Goal: Information Seeking & Learning: Learn about a topic

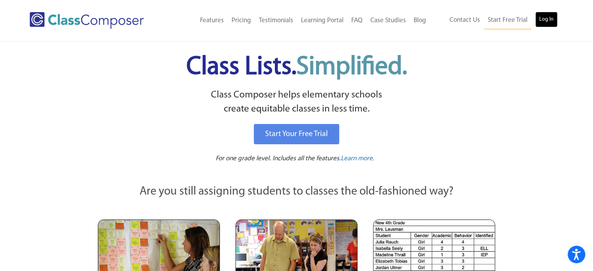
click at [542, 26] on link "Log In" at bounding box center [546, 20] width 22 height 16
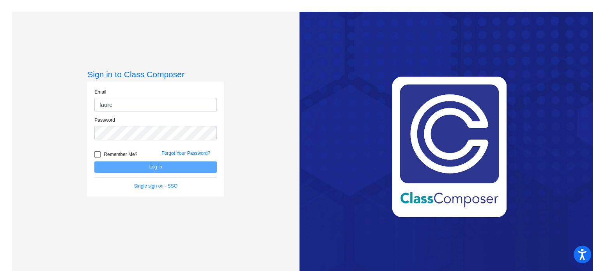
type input "[EMAIL_ADDRESS][PERSON_NAME][DOMAIN_NAME]"
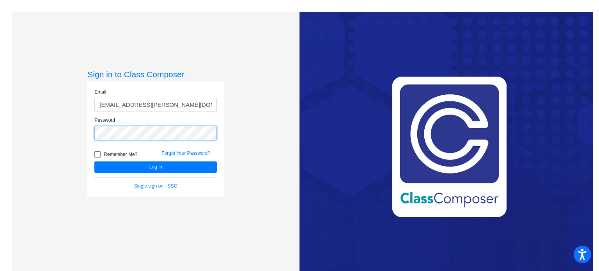
click at [94, 161] on button "Log In" at bounding box center [155, 166] width 122 height 11
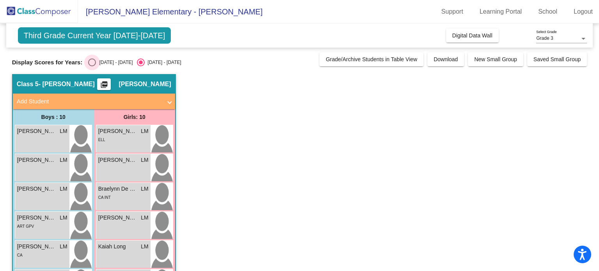
click at [90, 65] on div "Select an option" at bounding box center [92, 63] width 8 height 8
click at [92, 66] on input "[DATE] - [DATE]" at bounding box center [92, 66] width 0 height 0
radio input "true"
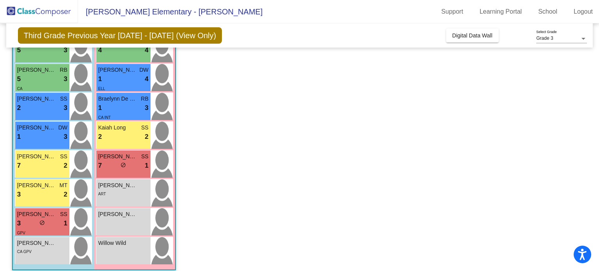
scroll to position [154, 0]
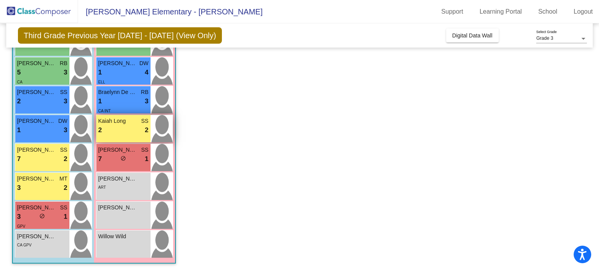
click at [108, 132] on div "2 lock do_not_disturb_alt 2" at bounding box center [123, 130] width 50 height 10
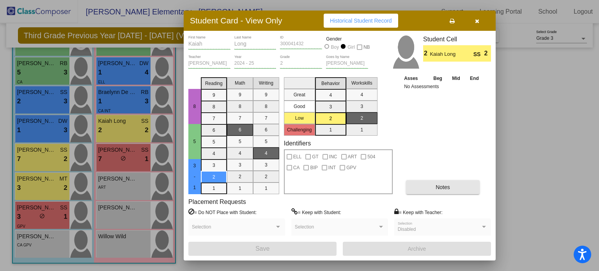
click at [440, 192] on button "Notes" at bounding box center [443, 187] width 74 height 14
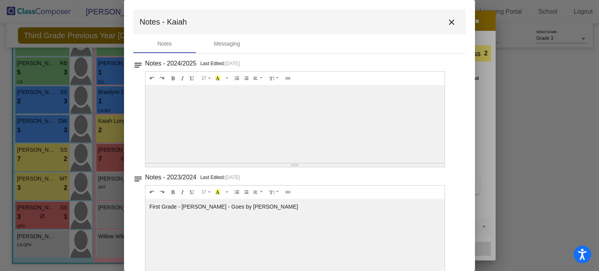
click at [447, 23] on mat-icon "close" at bounding box center [451, 22] width 9 height 9
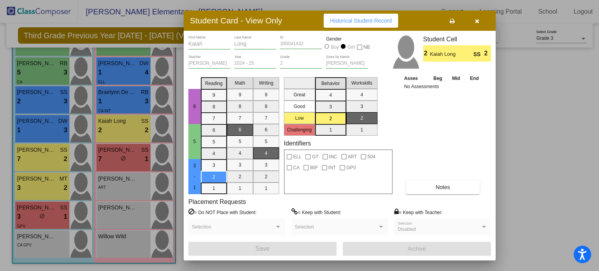
click at [478, 24] on button "button" at bounding box center [476, 21] width 25 height 14
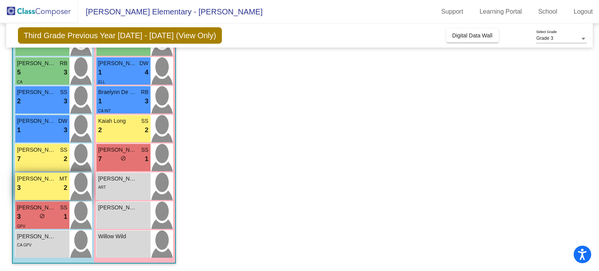
click at [28, 190] on div "3 lock do_not_disturb_alt 2" at bounding box center [42, 188] width 50 height 10
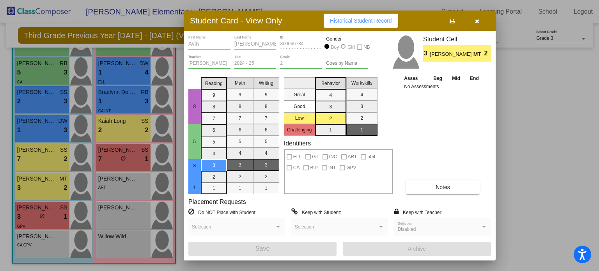
click at [443, 182] on button "Notes" at bounding box center [443, 187] width 74 height 14
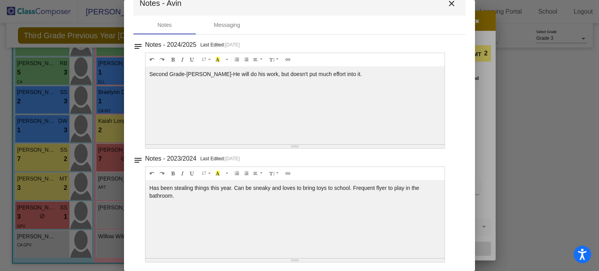
scroll to position [0, 0]
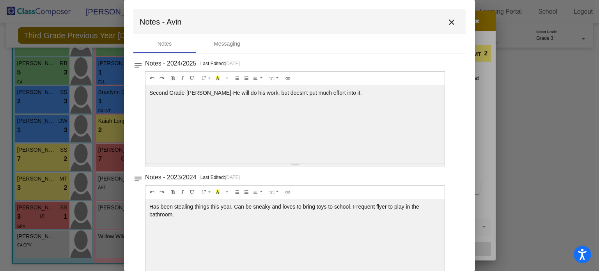
click at [447, 24] on mat-icon "close" at bounding box center [451, 22] width 9 height 9
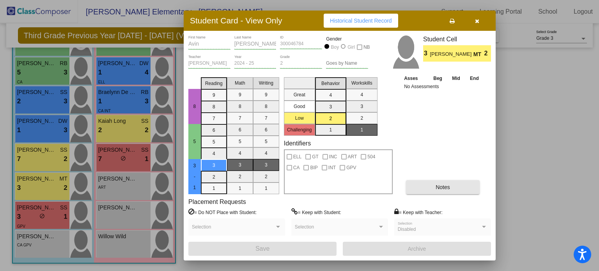
click at [451, 190] on button "Notes" at bounding box center [443, 187] width 74 height 14
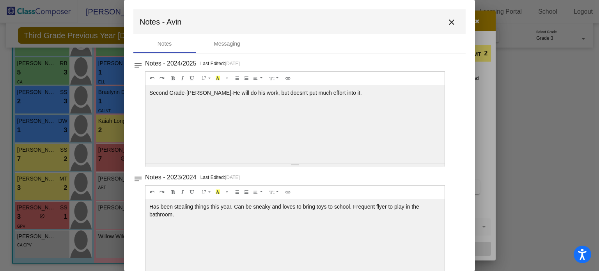
click at [447, 22] on mat-icon "close" at bounding box center [451, 22] width 9 height 9
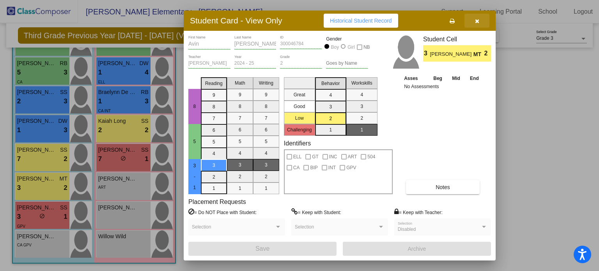
click at [480, 19] on button "button" at bounding box center [476, 21] width 25 height 14
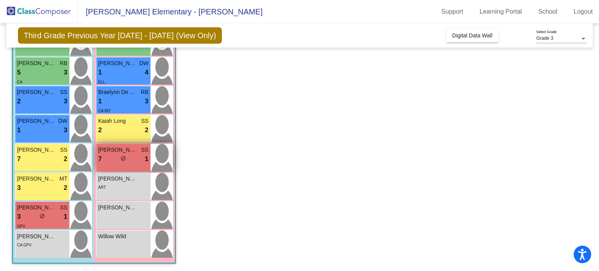
click at [131, 164] on div "[PERSON_NAME] SS 7 lock do_not_disturb_alt 1" at bounding box center [123, 157] width 54 height 27
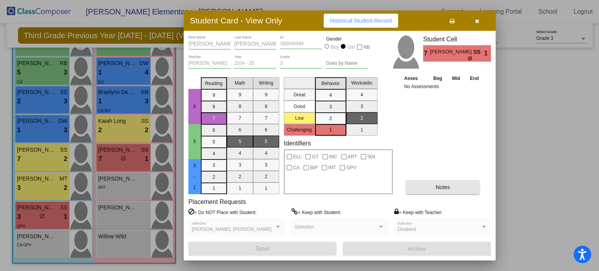
click at [450, 182] on button "Notes" at bounding box center [443, 187] width 74 height 14
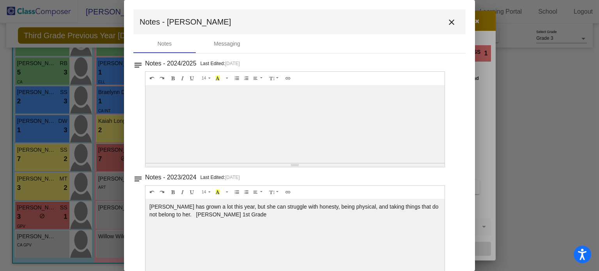
click at [452, 26] on mat-icon "close" at bounding box center [451, 22] width 9 height 9
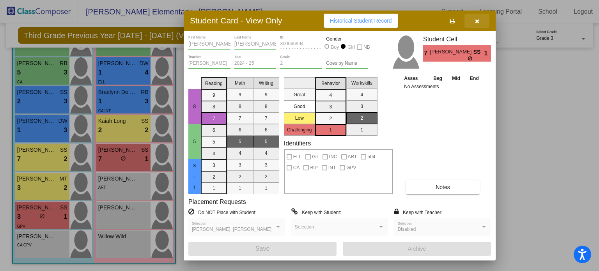
click at [479, 21] on icon "button" at bounding box center [477, 20] width 4 height 5
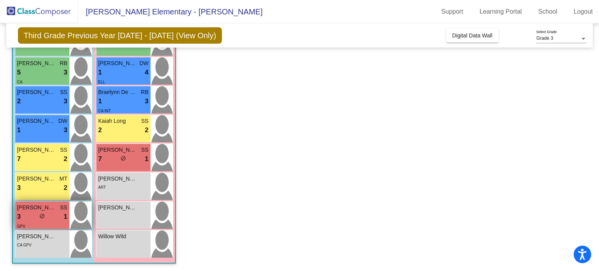
click at [31, 212] on div "3 lock do_not_disturb_alt 1" at bounding box center [42, 217] width 50 height 10
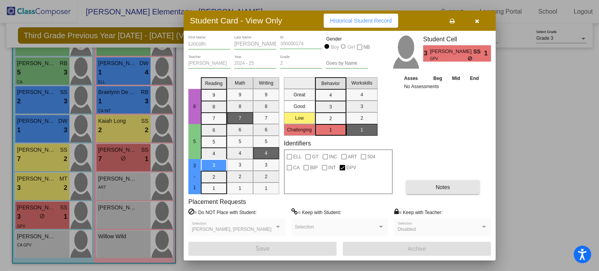
click at [451, 187] on button "Notes" at bounding box center [443, 187] width 74 height 14
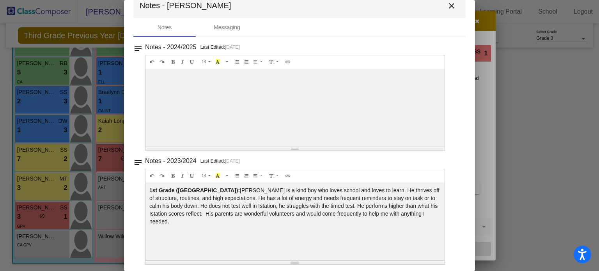
scroll to position [19, 0]
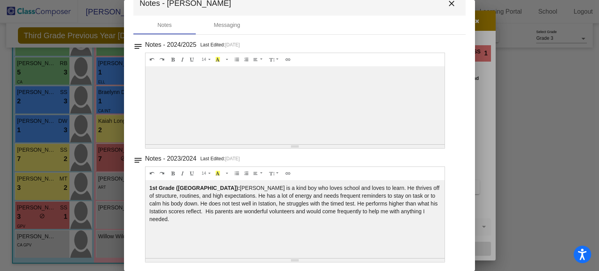
click at [447, 7] on mat-icon "close" at bounding box center [451, 3] width 9 height 9
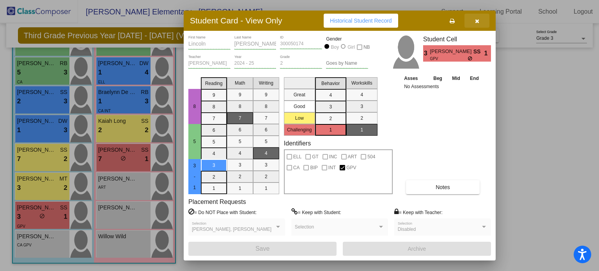
click at [476, 19] on icon "button" at bounding box center [477, 20] width 4 height 5
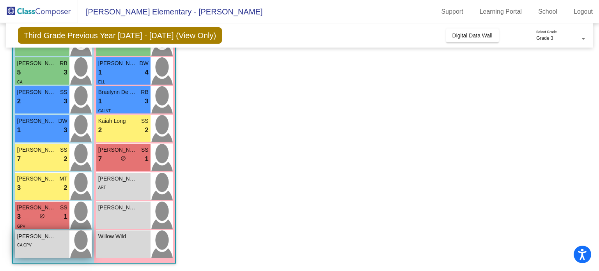
click at [55, 249] on div "[PERSON_NAME] lock do_not_disturb_alt CA GPV" at bounding box center [42, 243] width 54 height 27
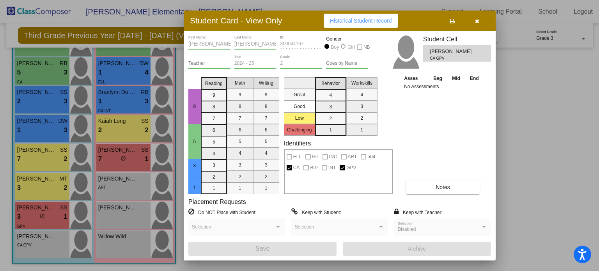
click at [433, 183] on button "Notes" at bounding box center [443, 187] width 74 height 14
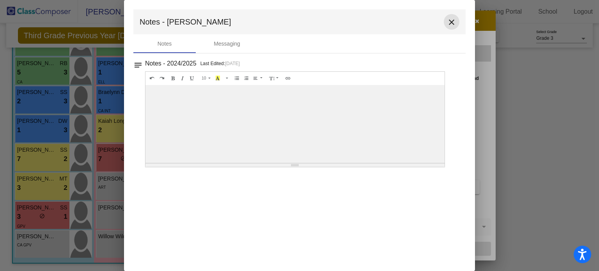
click at [449, 22] on mat-icon "close" at bounding box center [451, 22] width 9 height 9
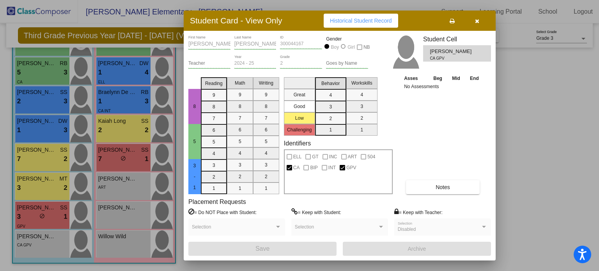
click at [479, 20] on icon "button" at bounding box center [477, 20] width 4 height 5
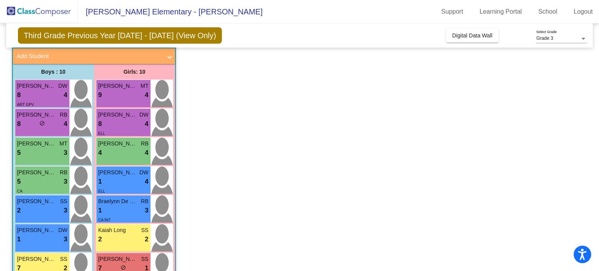
scroll to position [41, 0]
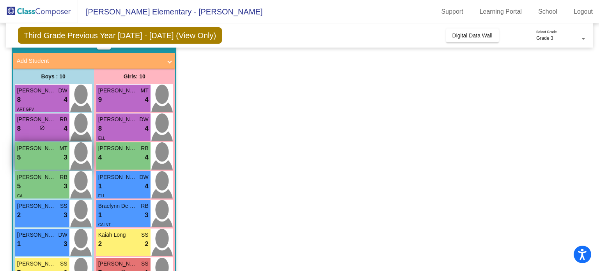
click at [58, 160] on div "5 lock do_not_disturb_alt 3" at bounding box center [42, 157] width 50 height 10
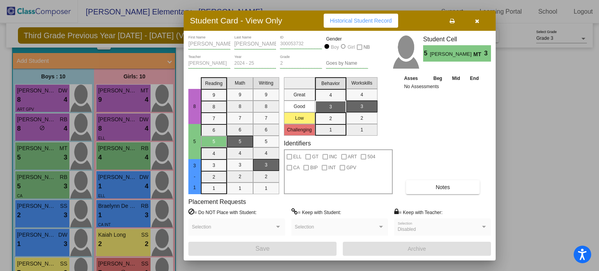
click at [445, 183] on button "Notes" at bounding box center [443, 187] width 74 height 14
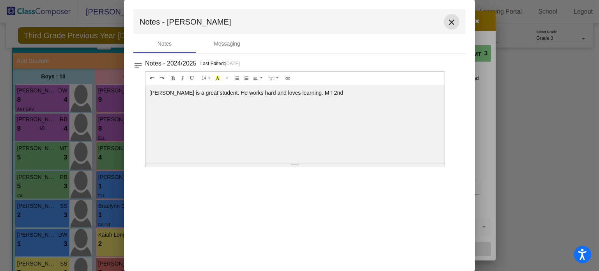
click at [452, 21] on mat-icon "close" at bounding box center [451, 22] width 9 height 9
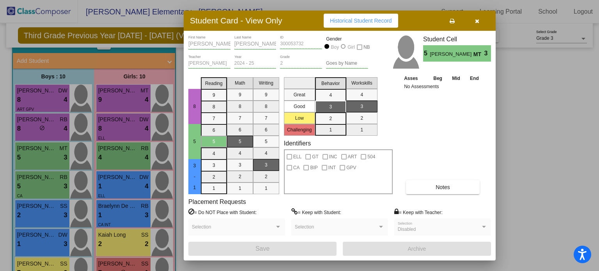
click at [479, 24] on button "button" at bounding box center [476, 21] width 25 height 14
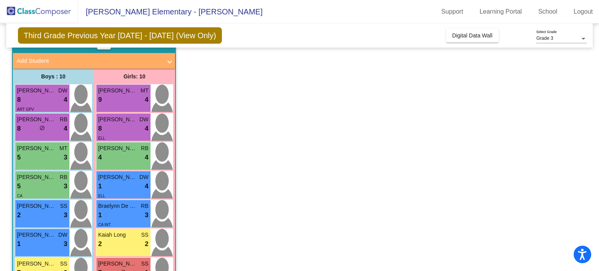
click at [479, 24] on div "Third Grade Previous Year [DATE] - [DATE] (View Only) Add, Move, or Retain Stud…" at bounding box center [299, 35] width 587 height 24
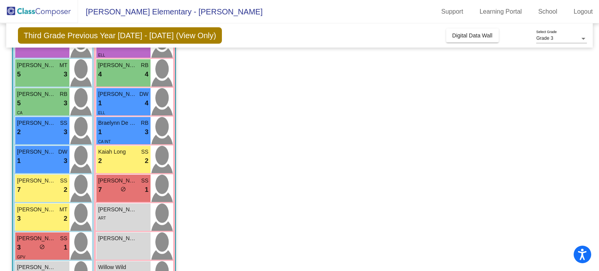
scroll to position [126, 0]
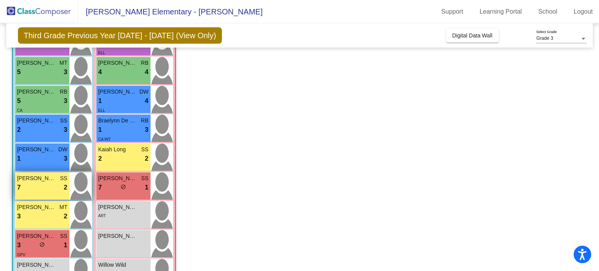
click at [42, 181] on span "[PERSON_NAME]" at bounding box center [36, 178] width 39 height 8
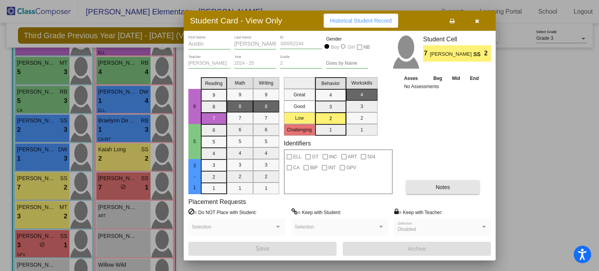
click at [434, 191] on button "Notes" at bounding box center [443, 187] width 74 height 14
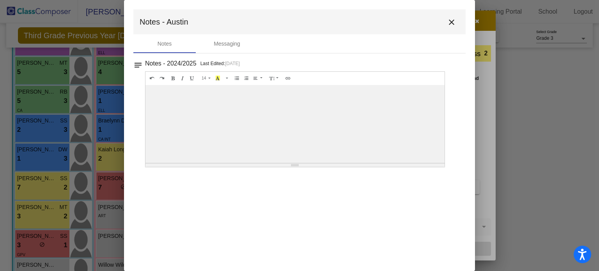
click at [449, 20] on mat-icon "close" at bounding box center [451, 22] width 9 height 9
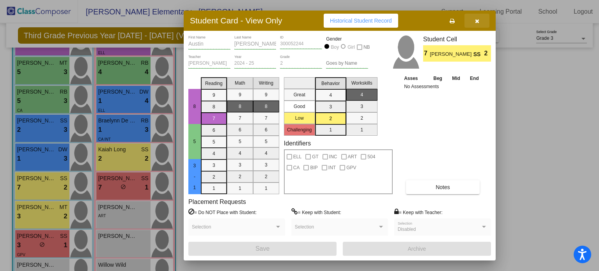
click at [477, 26] on button "button" at bounding box center [476, 21] width 25 height 14
